Goal: Entertainment & Leisure: Consume media (video, audio)

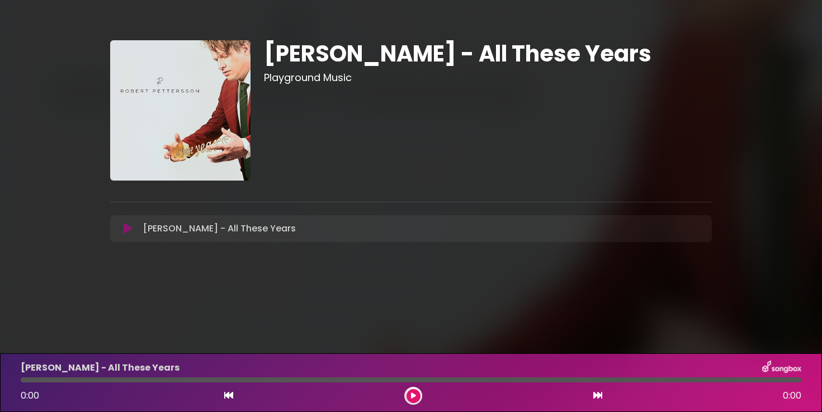
click at [146, 118] on img at bounding box center [180, 110] width 140 height 140
click at [127, 223] on icon at bounding box center [128, 228] width 8 height 11
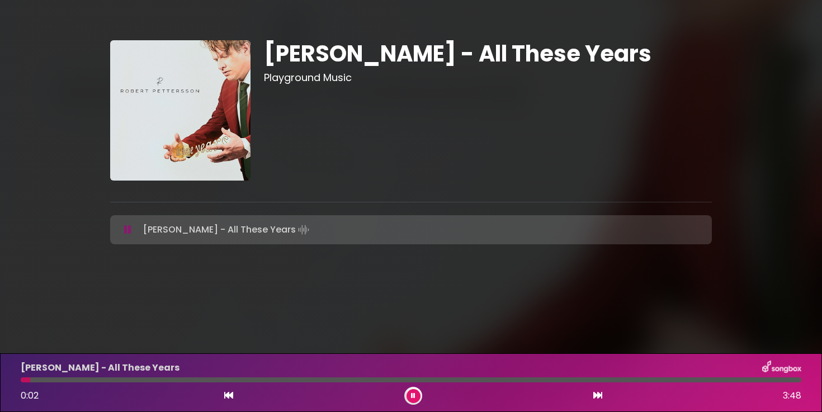
click at [413, 394] on icon at bounding box center [413, 396] width 4 height 7
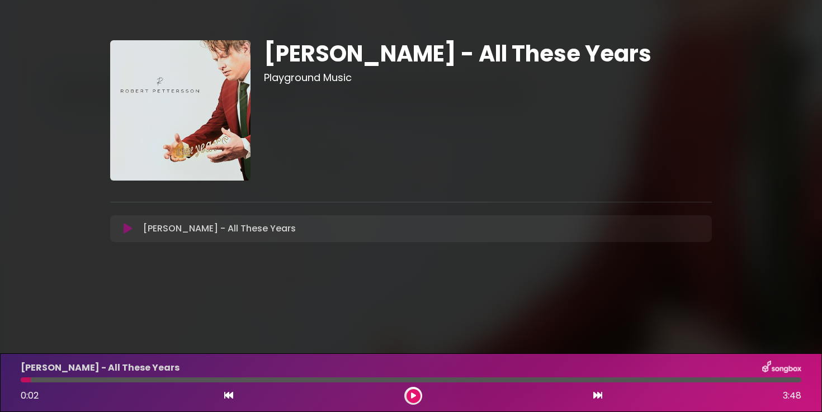
click at [129, 237] on div "Robert Pettersson - All These Years Loading Track... Your Feedback Name Email" at bounding box center [411, 228] width 602 height 27
click at [122, 210] on div "Robert Pettersson - All These Years Playground Music" at bounding box center [410, 143] width 615 height 207
click at [129, 228] on icon at bounding box center [128, 228] width 8 height 11
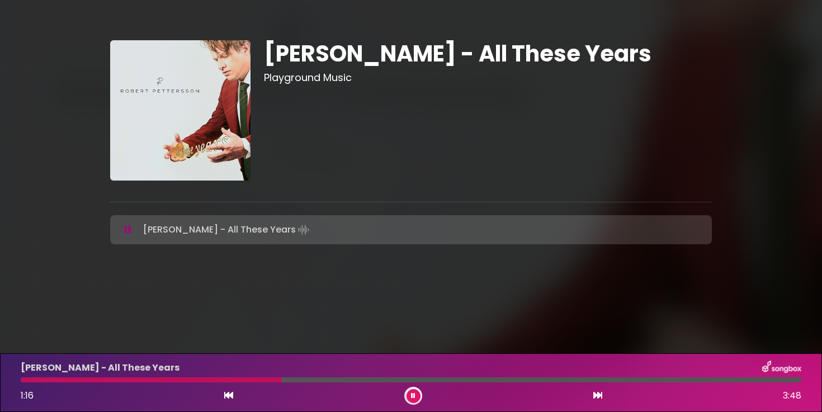
click at [127, 227] on icon at bounding box center [127, 229] width 7 height 11
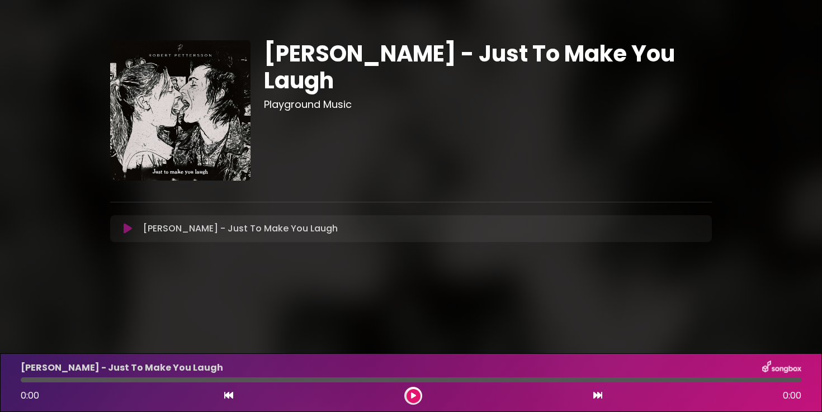
click at [129, 225] on icon at bounding box center [128, 228] width 8 height 11
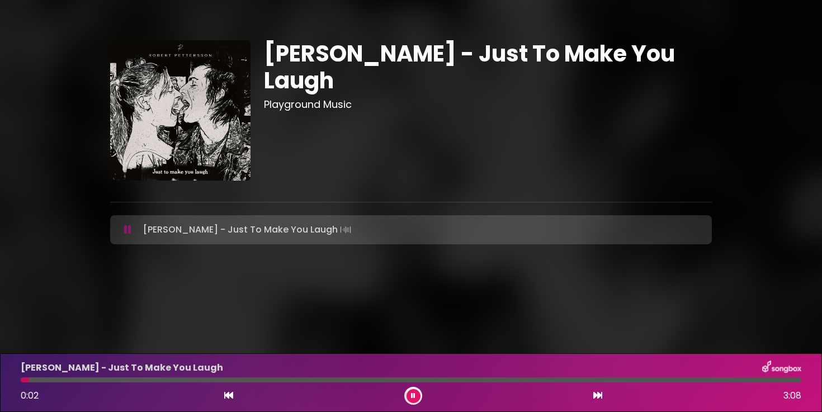
click at [105, 378] on div at bounding box center [411, 379] width 781 height 5
click at [192, 376] on div "Robert Pettersson - Just To Make You Laugh 0:21 3:08" at bounding box center [411, 383] width 794 height 44
click at [189, 384] on div "Robert Pettersson - Just To Make You Laugh 0:21 3:08" at bounding box center [411, 383] width 794 height 44
click at [186, 383] on div "Robert Pettersson - Just To Make You Laugh 0:22 3:08" at bounding box center [411, 383] width 794 height 44
click at [185, 380] on div at bounding box center [411, 379] width 781 height 5
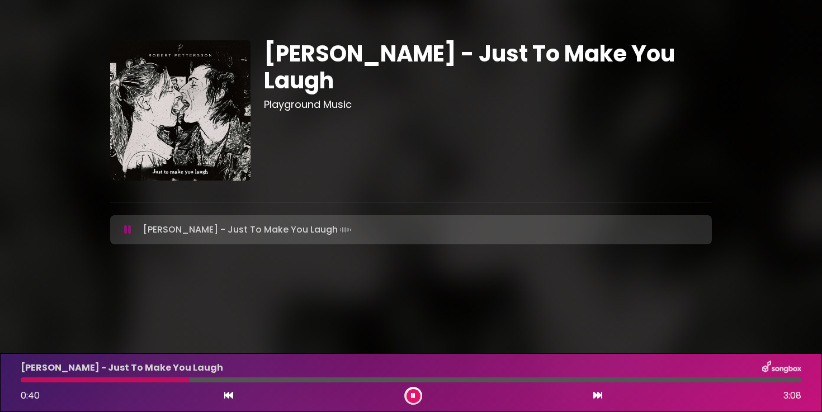
click at [205, 379] on div at bounding box center [411, 379] width 781 height 5
click at [252, 377] on div at bounding box center [411, 379] width 781 height 5
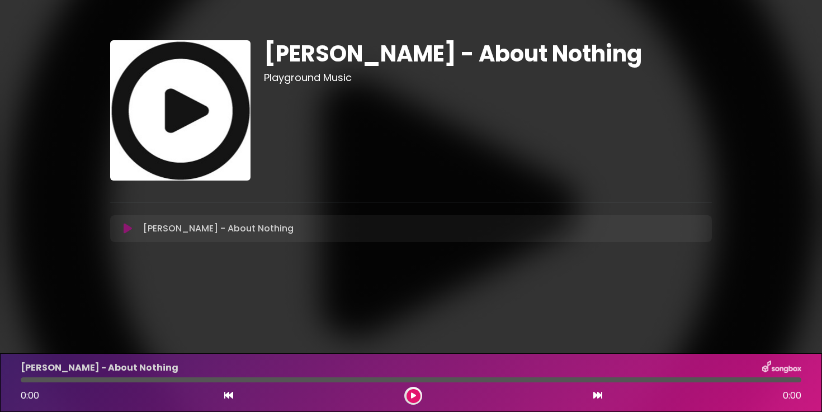
click at [130, 230] on icon at bounding box center [128, 228] width 8 height 11
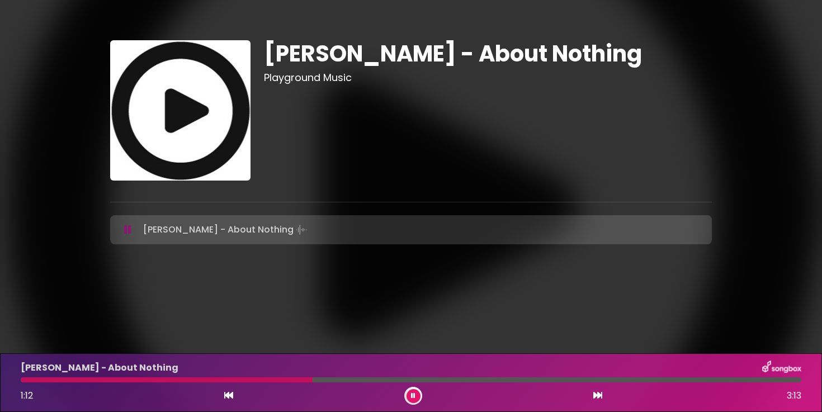
click at [486, 379] on div at bounding box center [411, 379] width 781 height 5
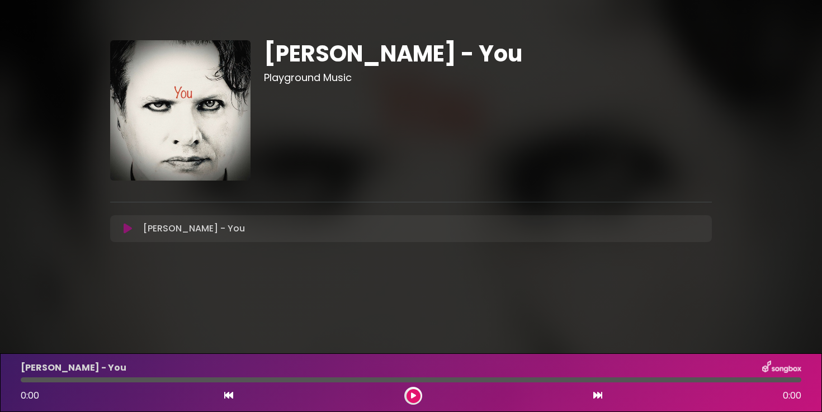
click at [133, 223] on button at bounding box center [128, 228] width 22 height 11
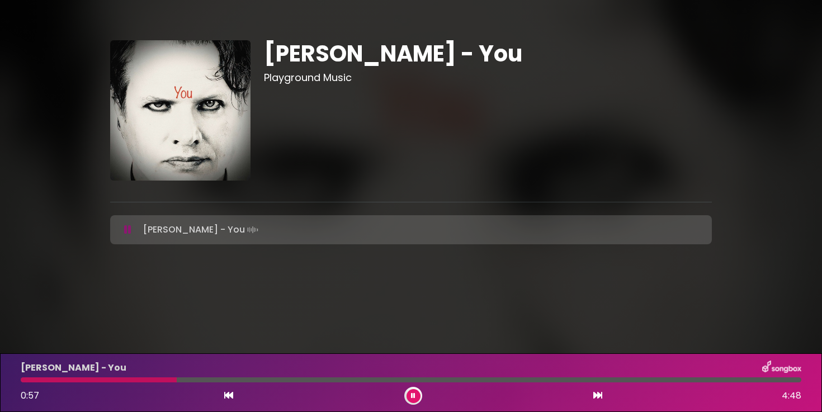
click at [58, 97] on div "[PERSON_NAME] - You Playground Music" at bounding box center [411, 138] width 738 height 250
click at [55, 103] on div "Robert Pettersson - You Playground Music" at bounding box center [411, 138] width 738 height 250
click at [55, 102] on div "Robert Pettersson - You Playground Music" at bounding box center [411, 138] width 738 height 250
click at [337, 372] on div "Robert Pettersson - You" at bounding box center [411, 368] width 794 height 15
click at [356, 377] on div at bounding box center [411, 379] width 781 height 5
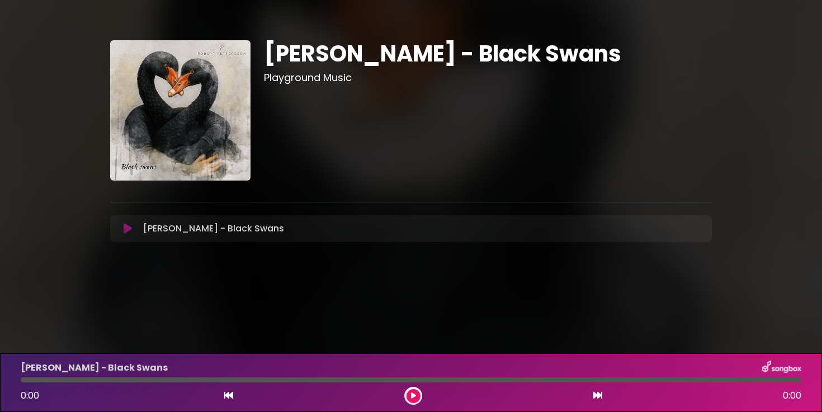
click at [131, 226] on icon at bounding box center [128, 228] width 8 height 11
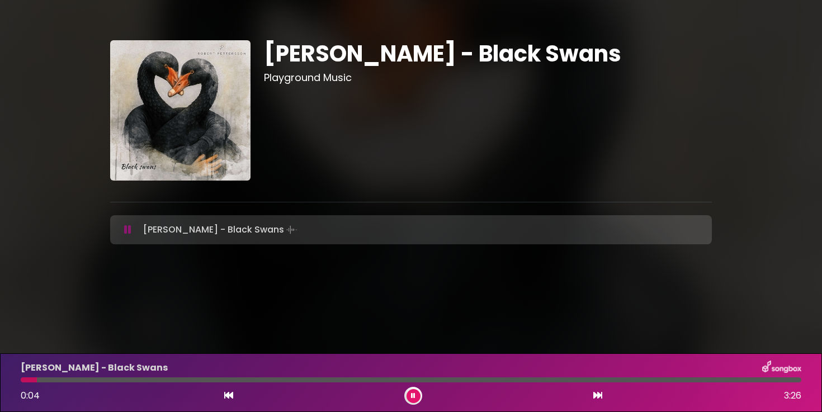
click at [195, 379] on div at bounding box center [411, 379] width 781 height 5
click at [195, 379] on div at bounding box center [108, 379] width 174 height 5
click at [267, 385] on div "[PERSON_NAME] - Black Swans 0:48 3:26" at bounding box center [411, 383] width 794 height 44
click at [277, 380] on div at bounding box center [411, 379] width 781 height 5
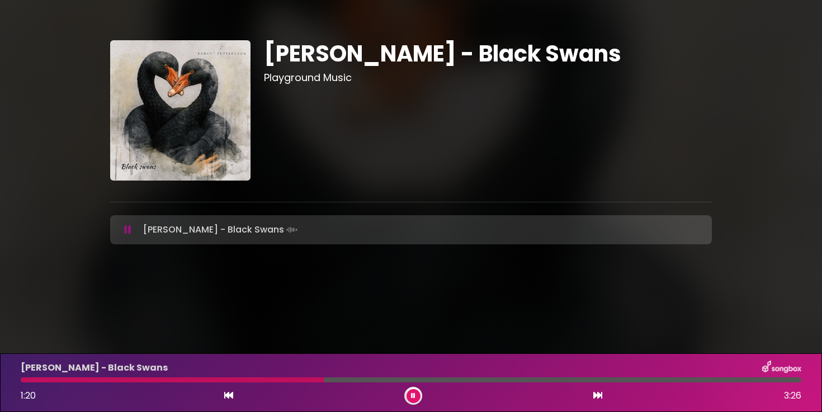
click at [127, 229] on icon at bounding box center [127, 229] width 7 height 11
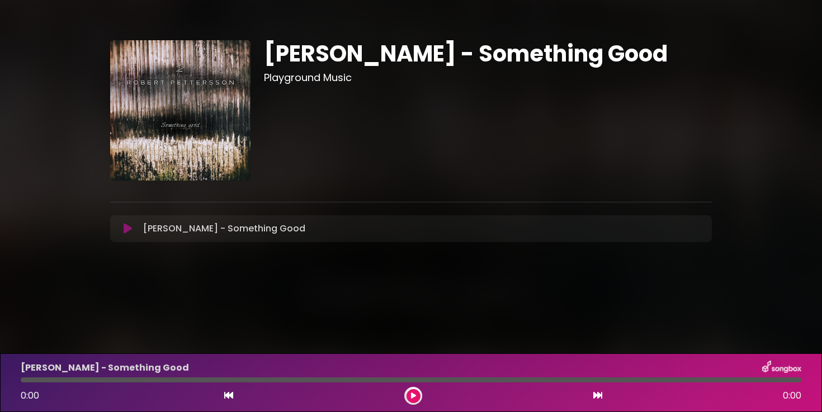
click at [126, 231] on icon at bounding box center [128, 228] width 8 height 11
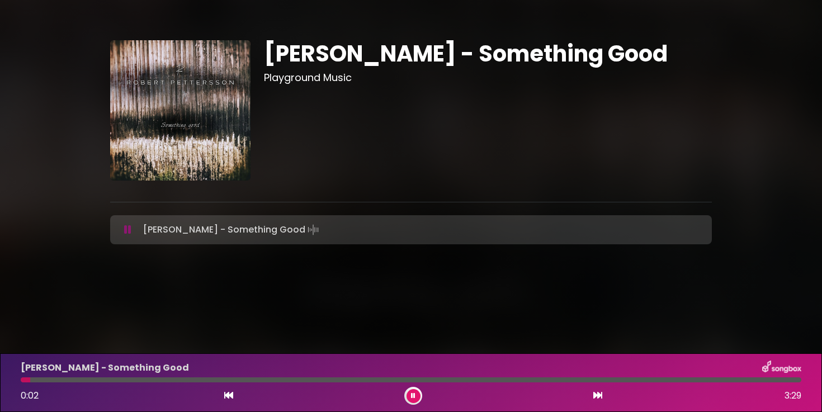
click at [223, 379] on div at bounding box center [411, 379] width 781 height 5
click at [297, 384] on div "Robert Pettersson - Something Good 0:57 3:29" at bounding box center [411, 383] width 794 height 44
click at [305, 378] on div at bounding box center [411, 379] width 781 height 5
click at [129, 230] on icon at bounding box center [127, 229] width 7 height 11
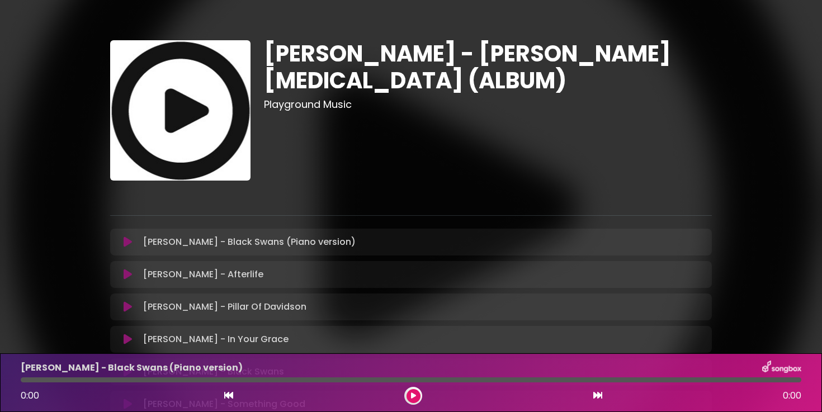
click at [127, 247] on div "Robert Pettersson - Black Swans (Piano version) Loading Track..." at bounding box center [411, 241] width 588 height 13
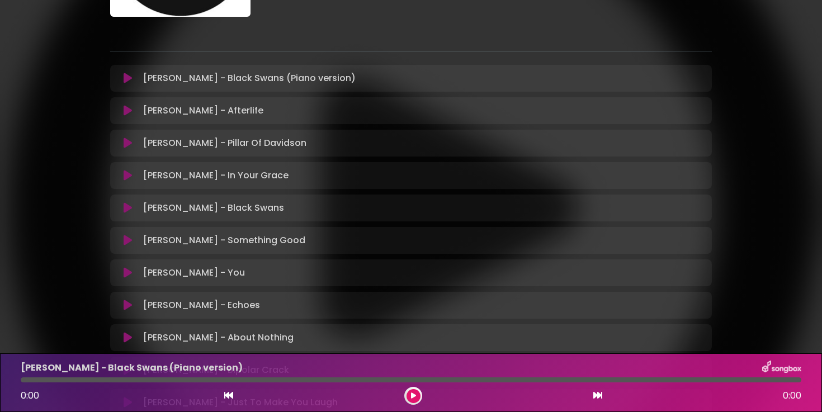
scroll to position [159, 0]
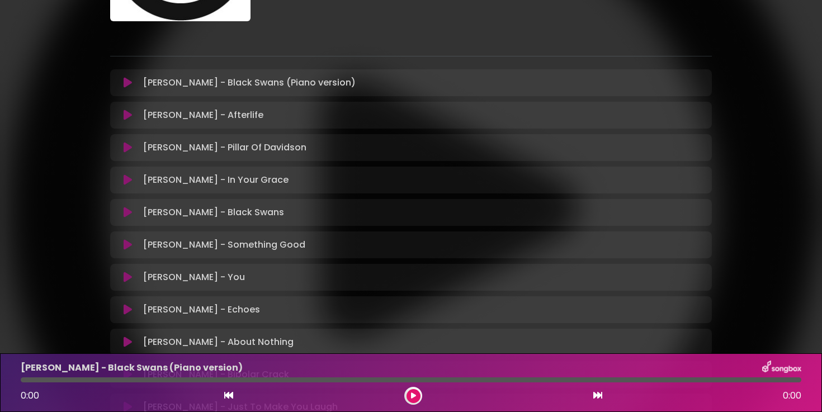
click at [126, 175] on icon at bounding box center [128, 179] width 8 height 11
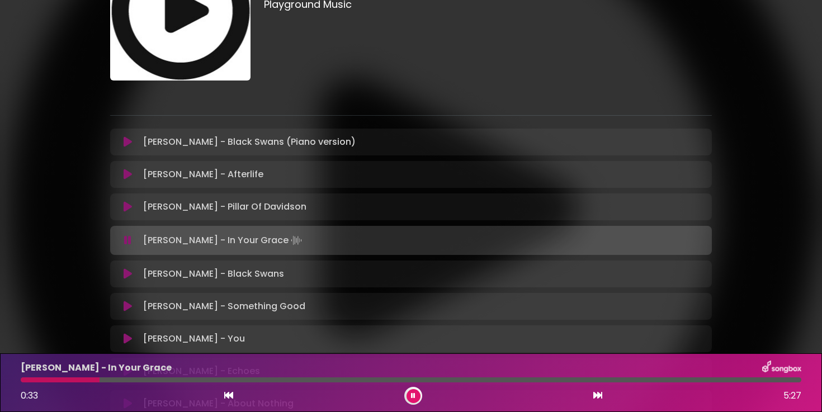
scroll to position [96, 0]
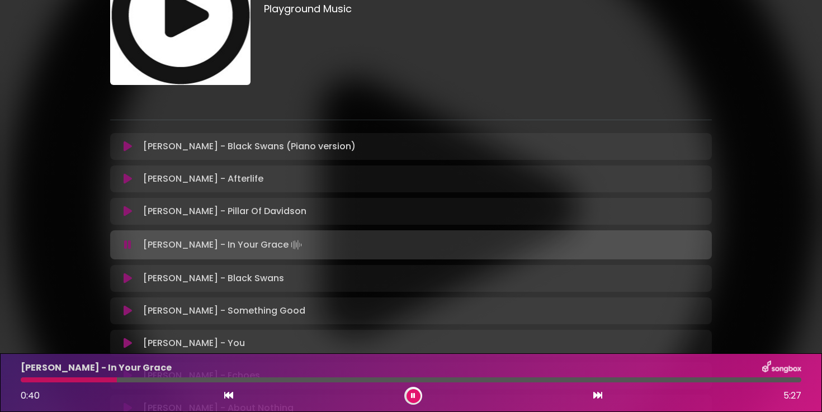
click at [376, 70] on div "Robert Pettersson - Deabolo Hypomania (ALBUM) Playground Music" at bounding box center [487, 15] width 461 height 140
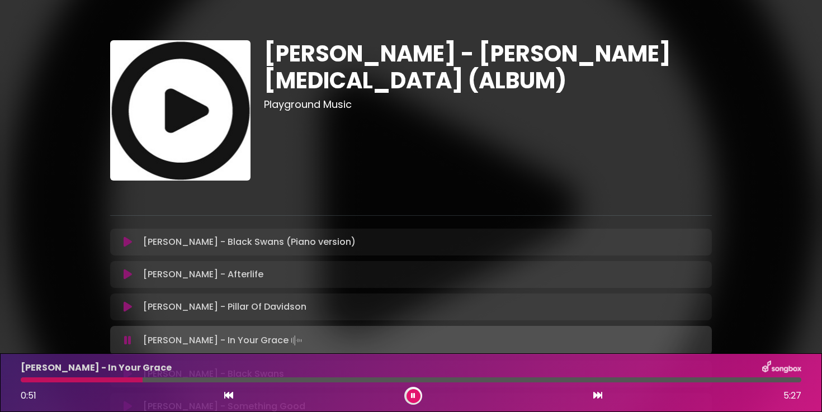
click at [239, 382] on div "Robert Pettersson - In Your Grace 0:51 5:27" at bounding box center [411, 383] width 794 height 44
click at [231, 377] on div at bounding box center [411, 379] width 781 height 5
click at [264, 380] on div at bounding box center [411, 379] width 781 height 5
click at [343, 382] on div "Robert Pettersson - In Your Grace 1:42 5:27" at bounding box center [411, 383] width 794 height 44
click at [296, 380] on div at bounding box center [411, 379] width 781 height 5
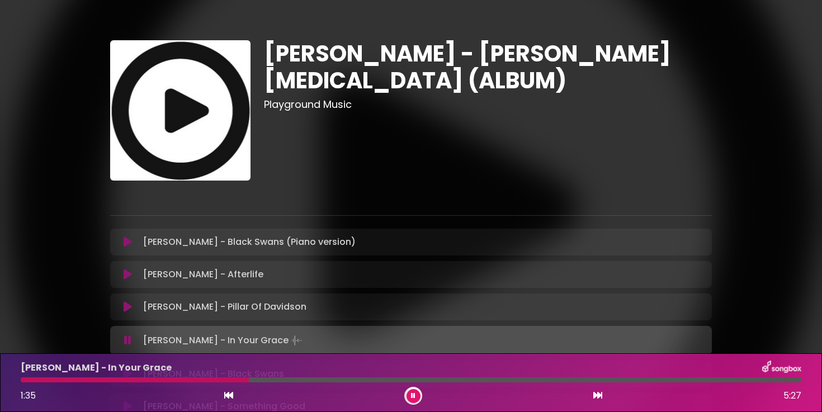
click at [249, 379] on div at bounding box center [411, 379] width 781 height 5
click at [227, 378] on div at bounding box center [411, 379] width 781 height 5
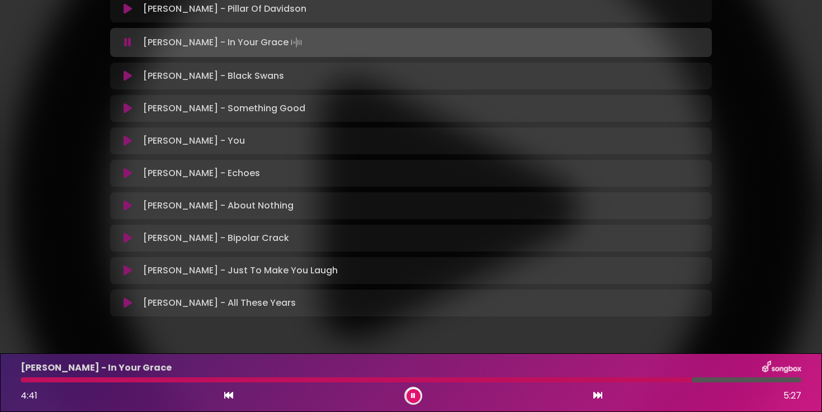
scroll to position [299, 0]
click at [124, 218] on div "Robert Pettersson - About Nothing Loading Track..." at bounding box center [411, 204] width 602 height 27
click at [124, 205] on icon at bounding box center [128, 204] width 8 height 11
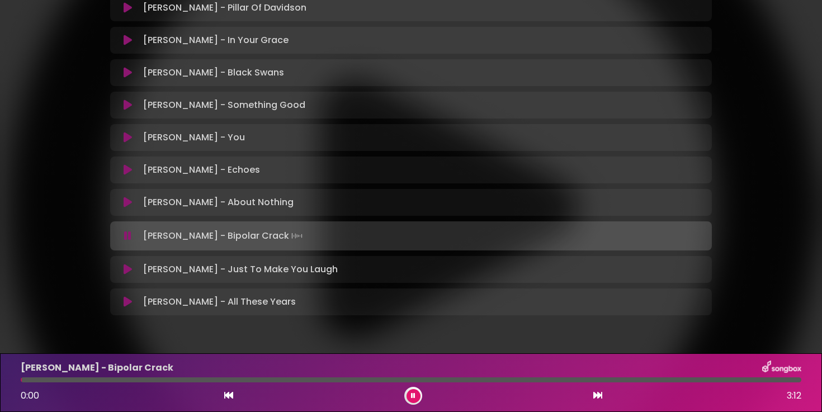
click at [129, 302] on icon at bounding box center [128, 301] width 8 height 11
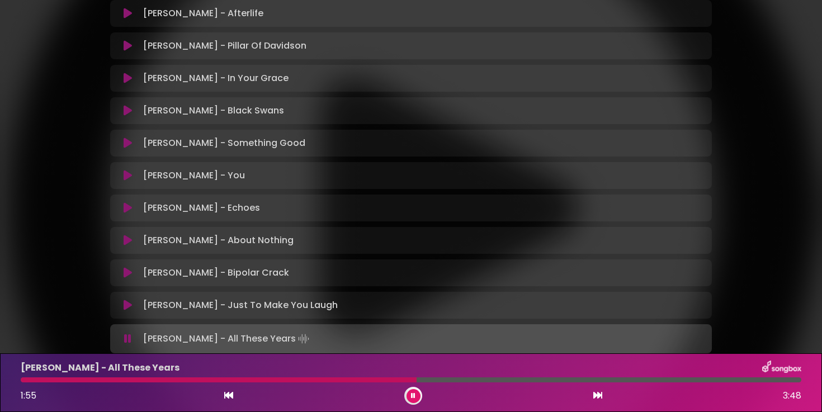
scroll to position [302, 0]
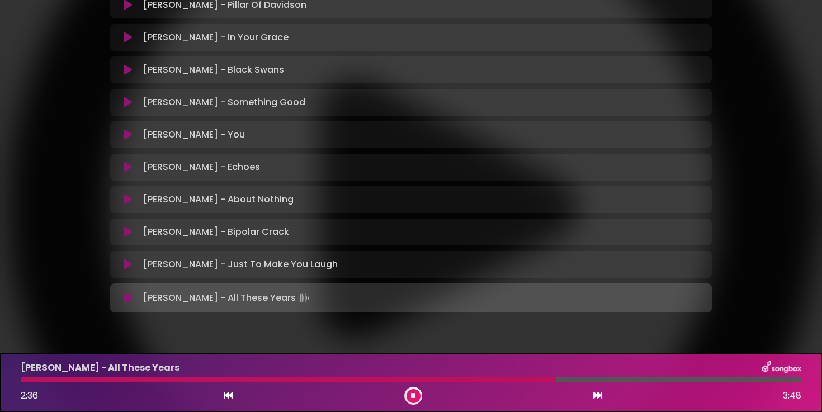
click at [414, 394] on icon at bounding box center [413, 396] width 4 height 7
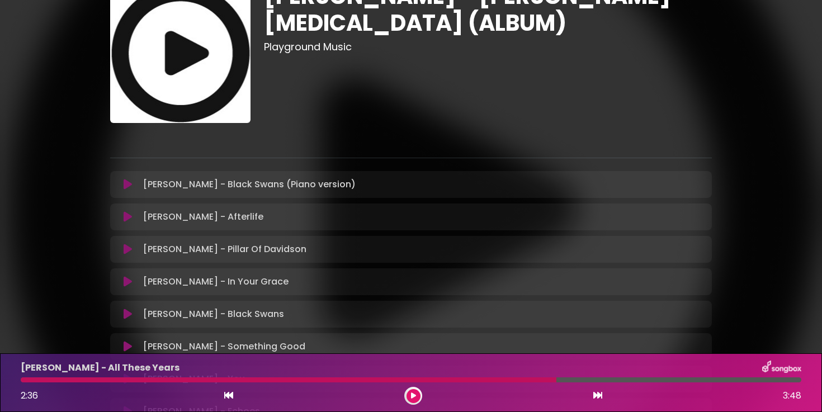
scroll to position [59, 0]
